Goal: Task Accomplishment & Management: Use online tool/utility

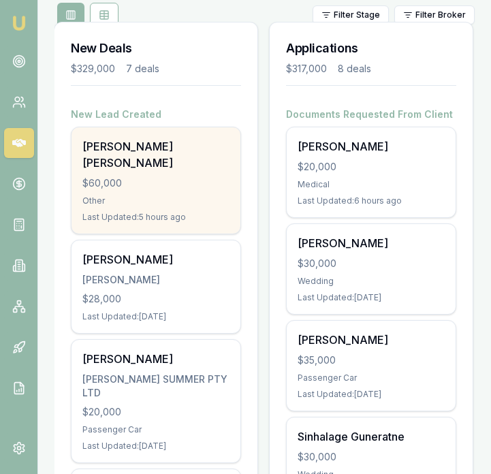
scroll to position [267, 0]
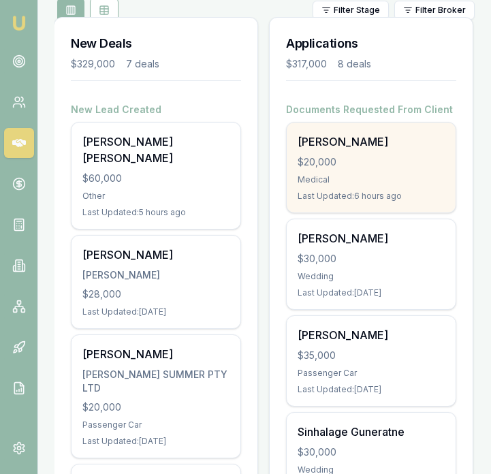
click at [338, 180] on div "Medical" at bounding box center [370, 179] width 147 height 11
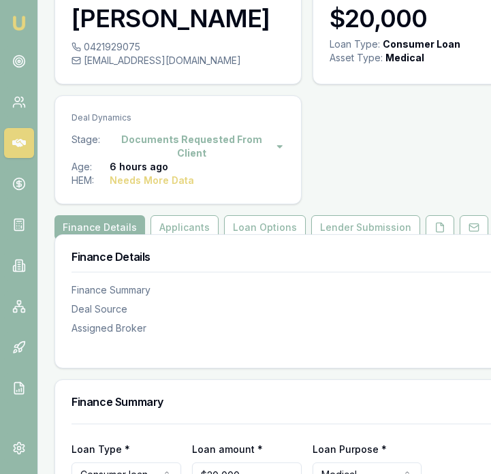
scroll to position [74, 0]
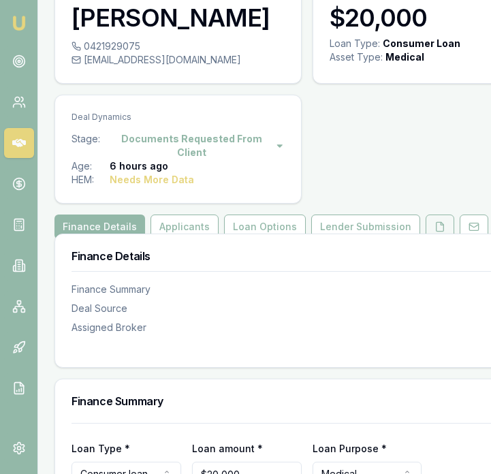
click at [426, 219] on button at bounding box center [439, 226] width 29 height 25
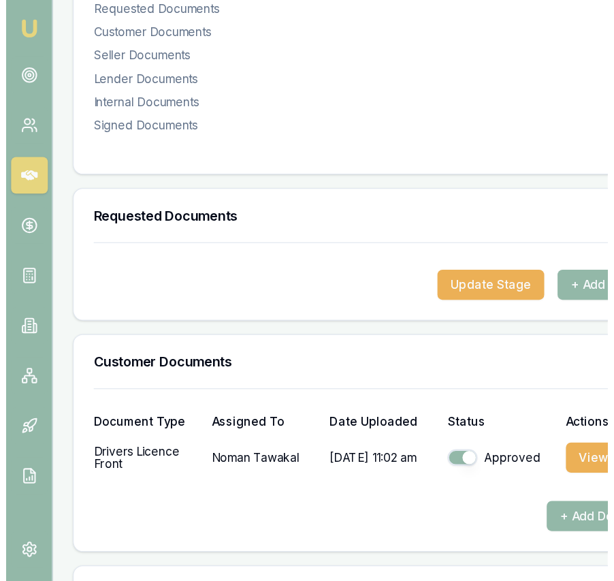
scroll to position [346, 0]
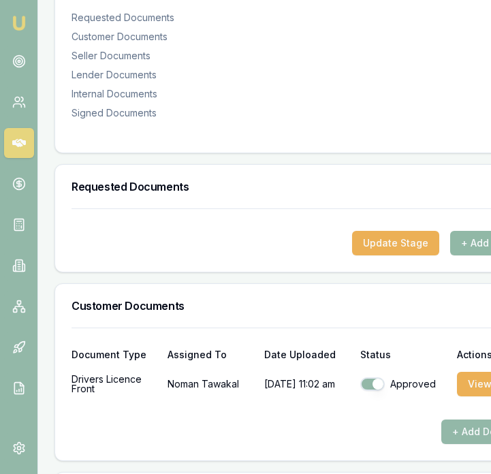
click at [469, 231] on button "+ Add Request" at bounding box center [496, 243] width 92 height 25
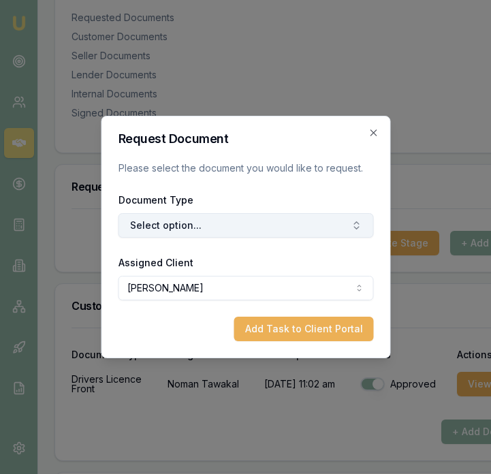
click at [198, 233] on button "Select option..." at bounding box center [245, 225] width 255 height 25
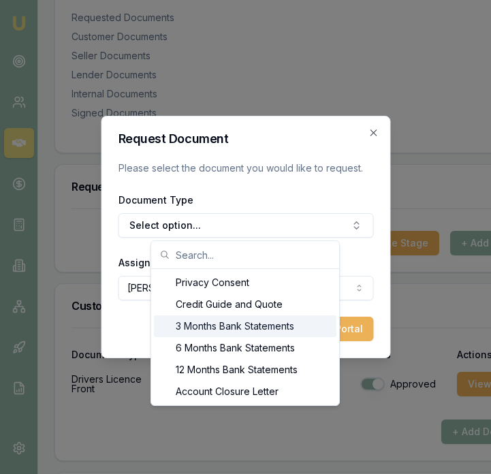
click at [214, 327] on div "3 Months Bank Statements" at bounding box center [245, 326] width 182 height 22
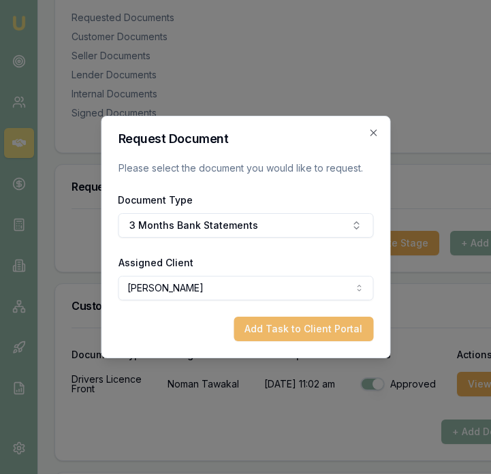
click at [276, 328] on button "Add Task to Client Portal" at bounding box center [303, 328] width 140 height 25
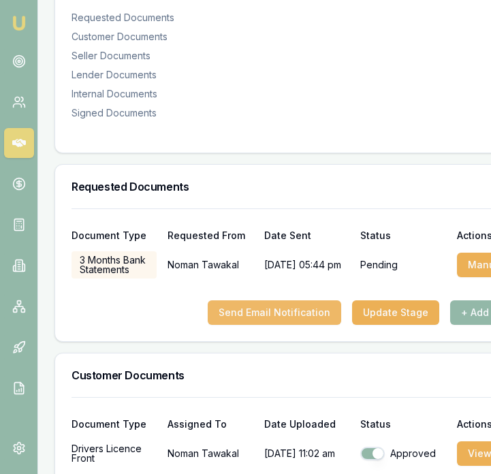
click at [269, 310] on button "Send Email Notification" at bounding box center [274, 312] width 133 height 25
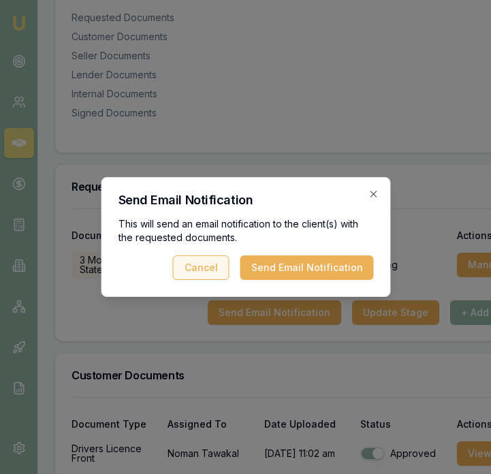
click at [291, 277] on button "Send Email Notification" at bounding box center [306, 267] width 133 height 25
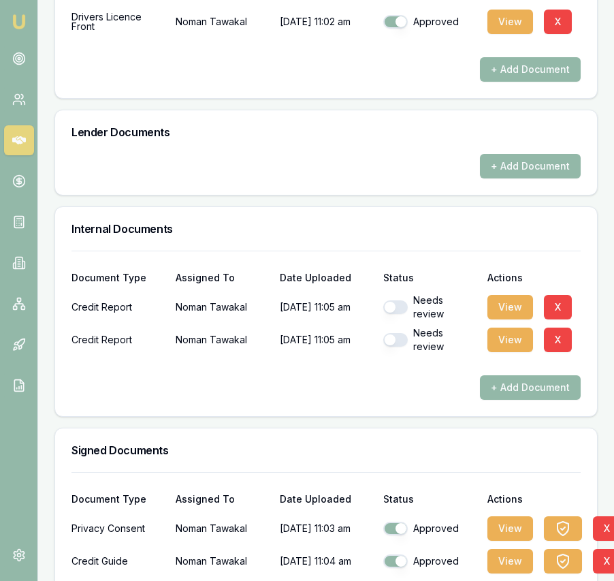
scroll to position [694, 0]
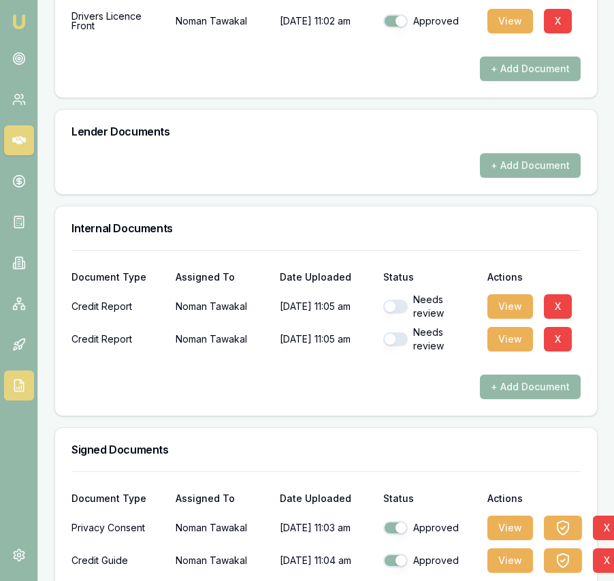
click at [19, 387] on icon at bounding box center [19, 385] width 14 height 14
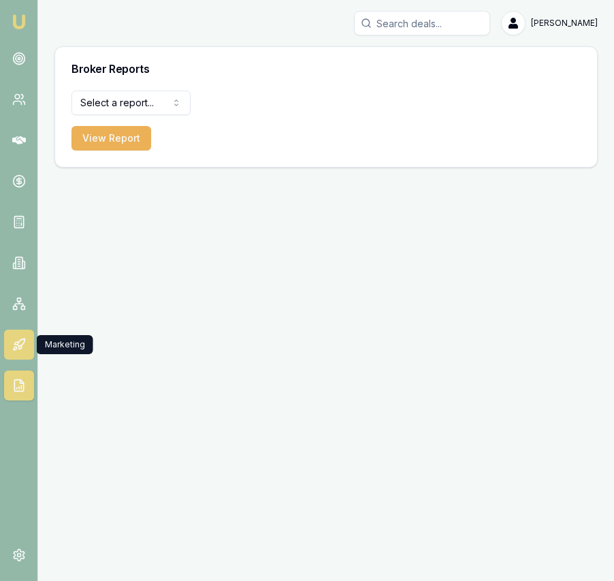
click at [16, 352] on link at bounding box center [19, 344] width 30 height 30
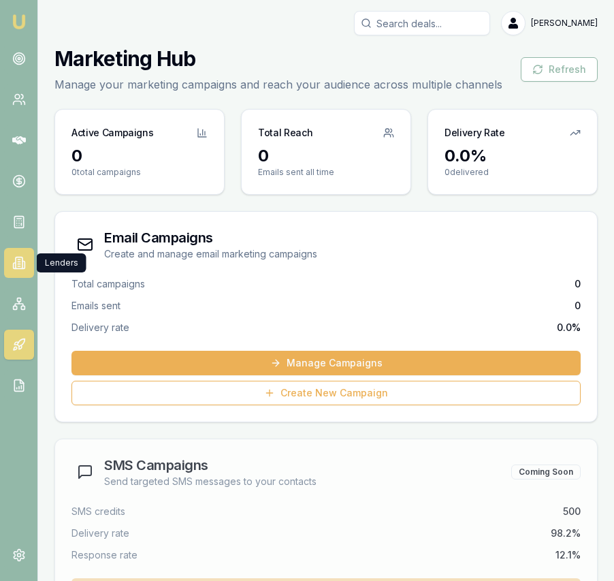
click at [16, 257] on icon at bounding box center [19, 263] width 7 height 12
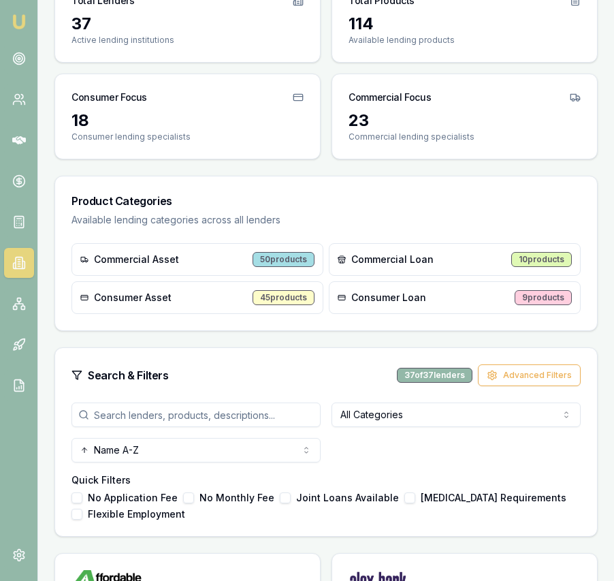
scroll to position [137, 0]
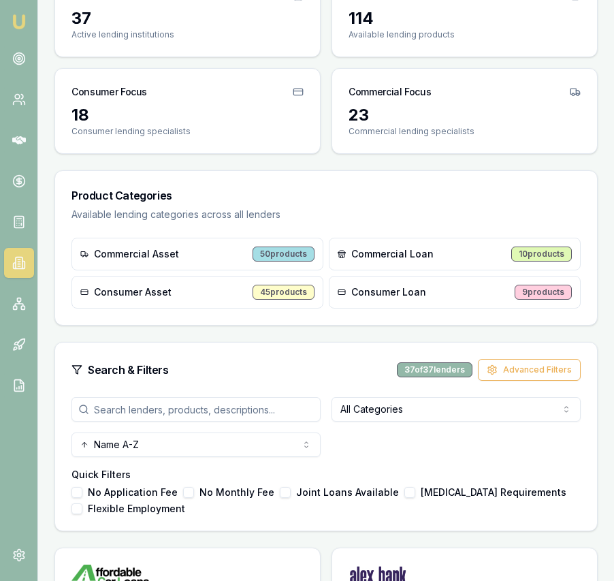
click at [148, 409] on input "search" at bounding box center [195, 409] width 249 height 25
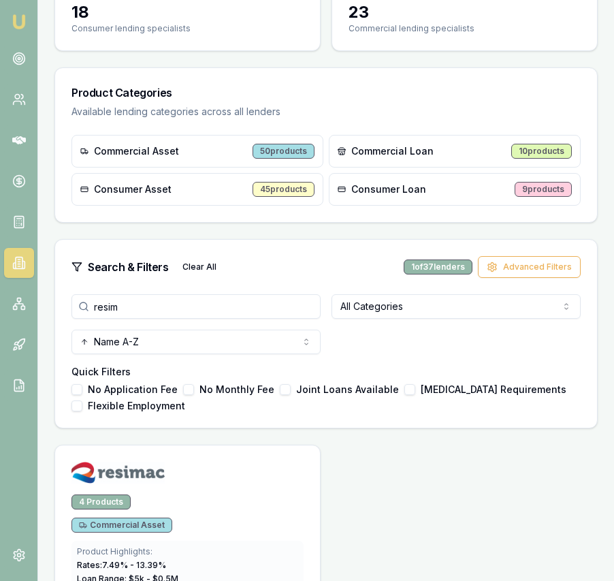
scroll to position [307, 0]
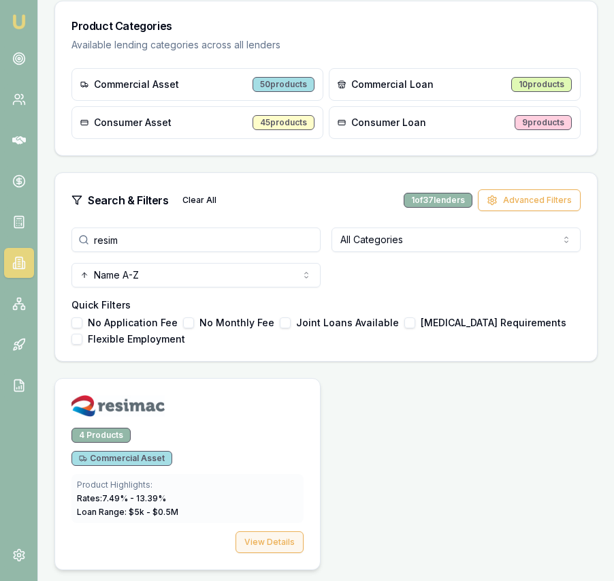
type input "resim"
click at [255, 473] on button "View Details" at bounding box center [269, 542] width 68 height 22
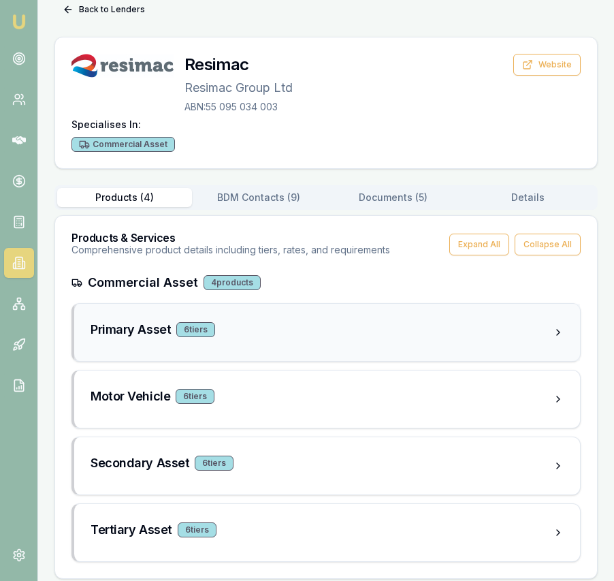
scroll to position [50, 0]
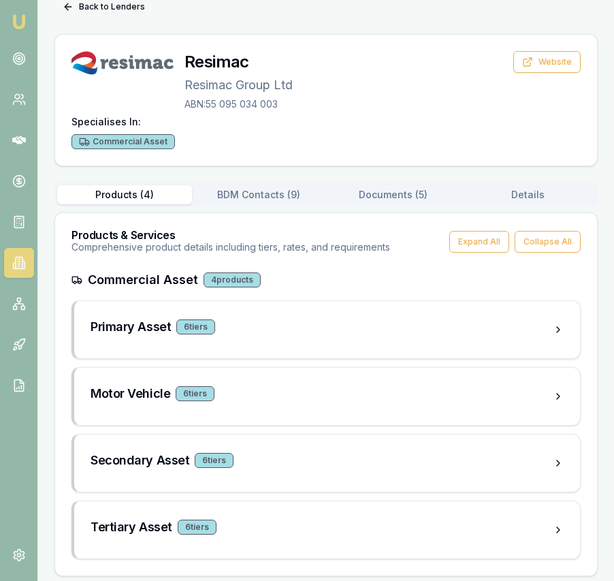
click at [385, 201] on button "Documents ( 5 )" at bounding box center [393, 194] width 135 height 19
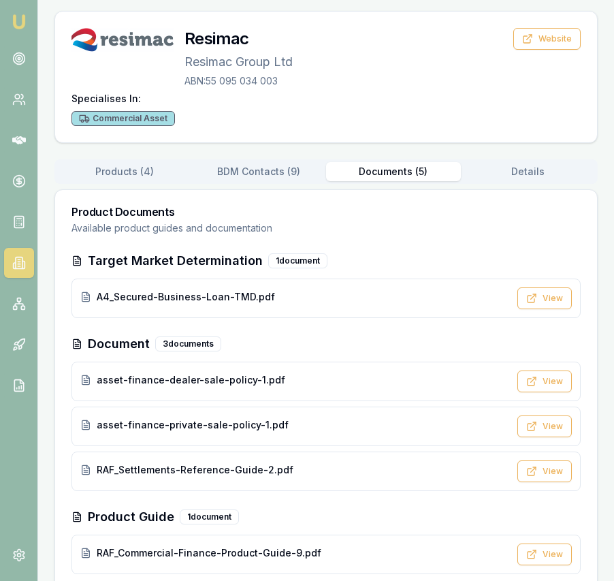
scroll to position [95, 0]
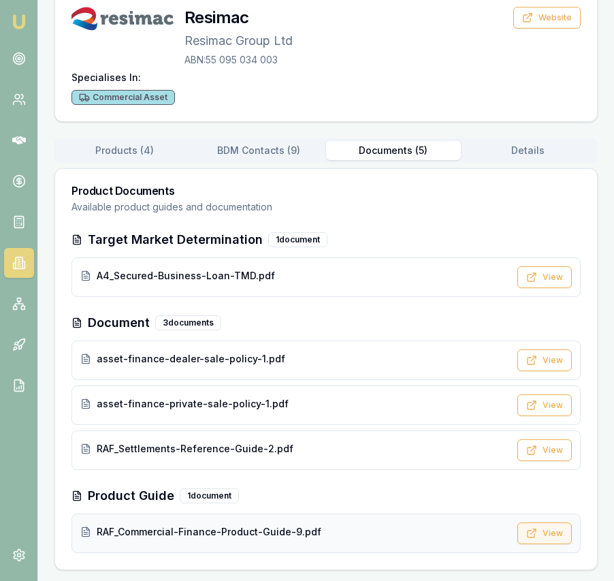
click at [490, 473] on button "View" at bounding box center [544, 533] width 54 height 22
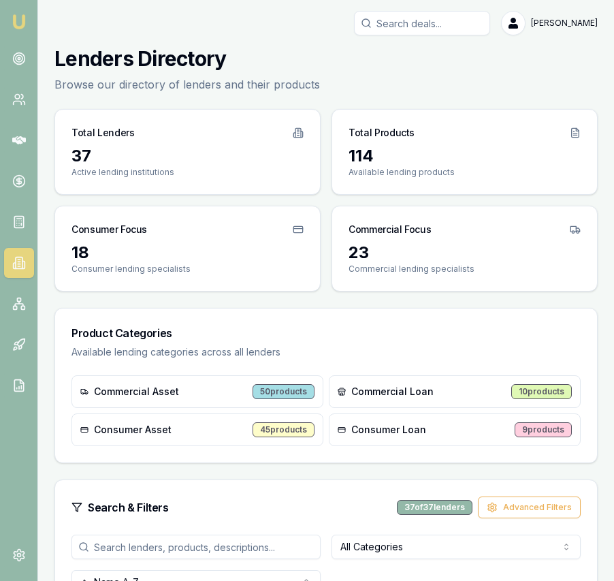
scroll to position [307, 0]
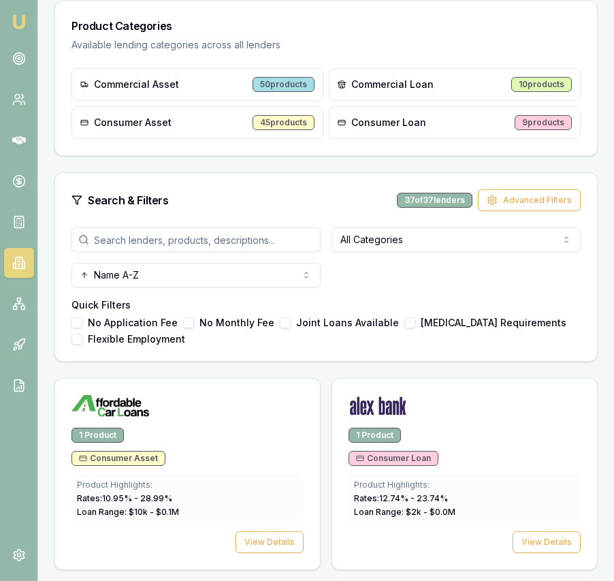
click at [163, 237] on input "search" at bounding box center [195, 239] width 249 height 25
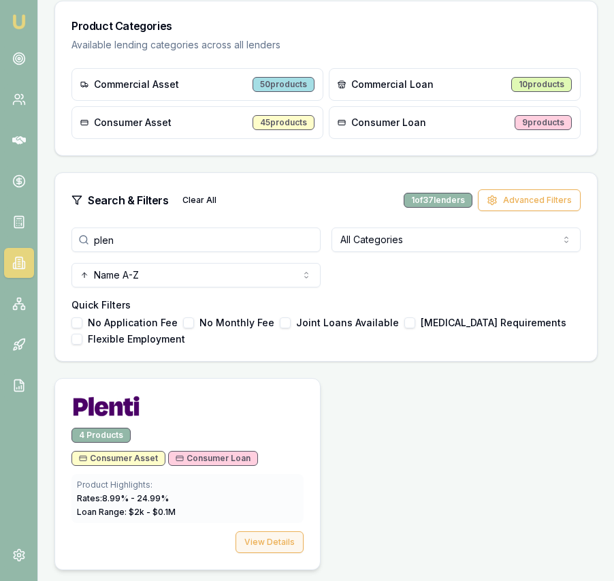
type input "plen"
click at [252, 473] on button "View Details" at bounding box center [269, 542] width 68 height 22
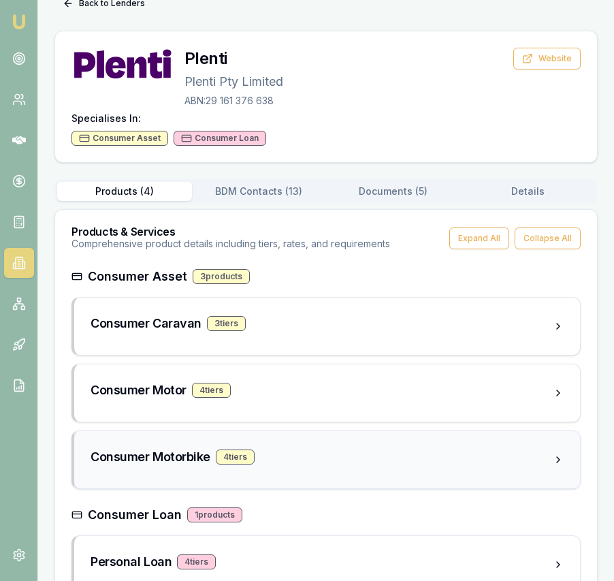
scroll to position [95, 0]
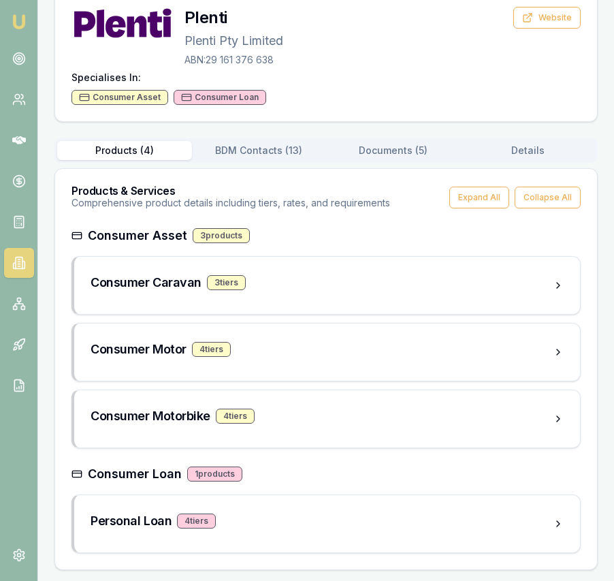
click at [406, 150] on button "Documents ( 5 )" at bounding box center [393, 150] width 135 height 19
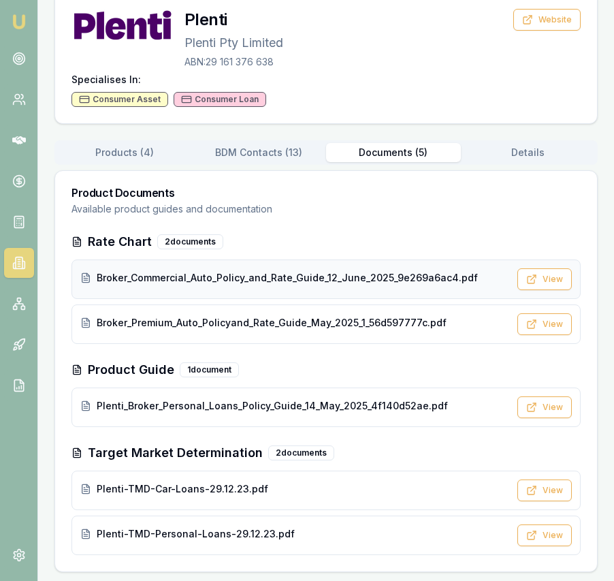
click at [285, 282] on span "Broker_Commercial_Auto_Policy_and_Rate_Guide_12_June_2025_9e269a6ac4.pdf" at bounding box center [287, 278] width 381 height 14
